Goal: Communication & Community: Answer question/provide support

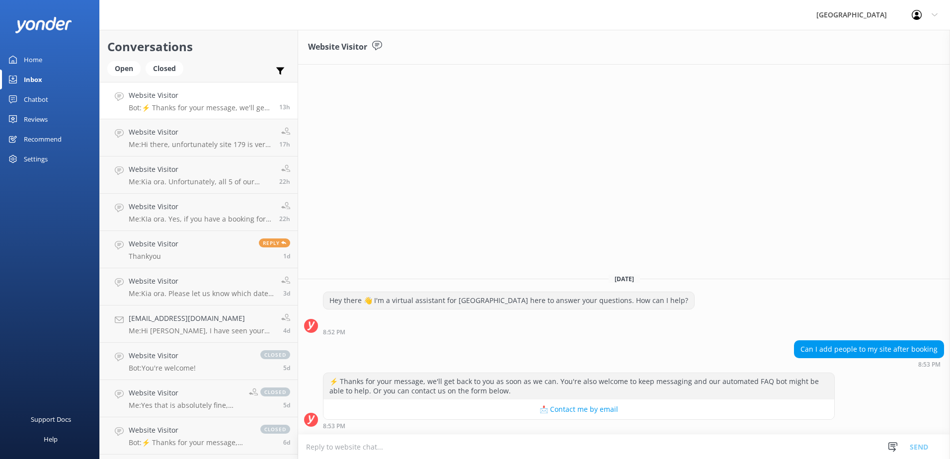
click at [557, 439] on textarea at bounding box center [624, 447] width 652 height 24
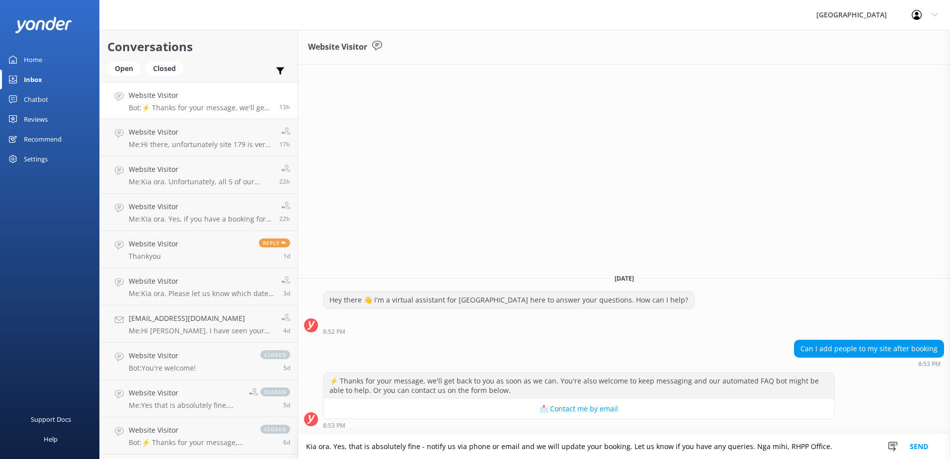
click at [620, 448] on textarea "Kia ora. Yes, that is absolutely fine - notify us via phone or email and we wil…" at bounding box center [624, 446] width 652 height 25
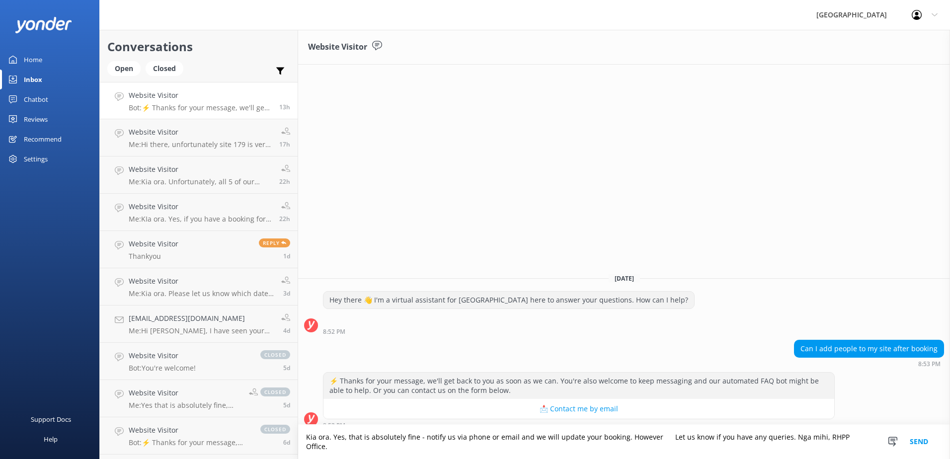
drag, startPoint x: 801, startPoint y: 456, endPoint x: 304, endPoint y: 454, distance: 497.2
click at [304, 454] on textarea "Kia ora. Yes, that is absolutely fine - notify us via phone or email and we wil…" at bounding box center [624, 442] width 652 height 34
type textarea "Kia ora. Yes, that is absolutely fine - notify us via phone or email and we wil…"
click at [503, 242] on div "Website Visitor [DATE] Hey there 👋 I'm a virtual assistant for [GEOGRAPHIC_DATA…" at bounding box center [624, 244] width 652 height 429
